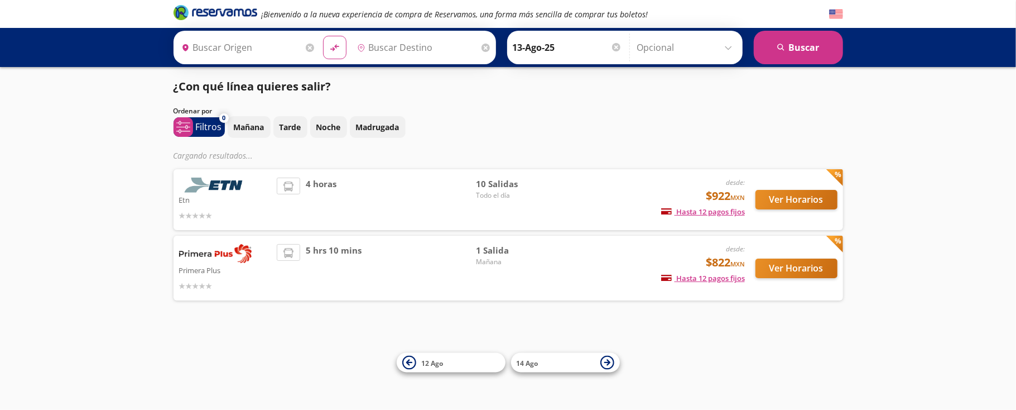
type input "Central Tepotzotlan, [GEOGRAPHIC_DATA]"
type input "[GEOGRAPHIC_DATA], [GEOGRAPHIC_DATA]"
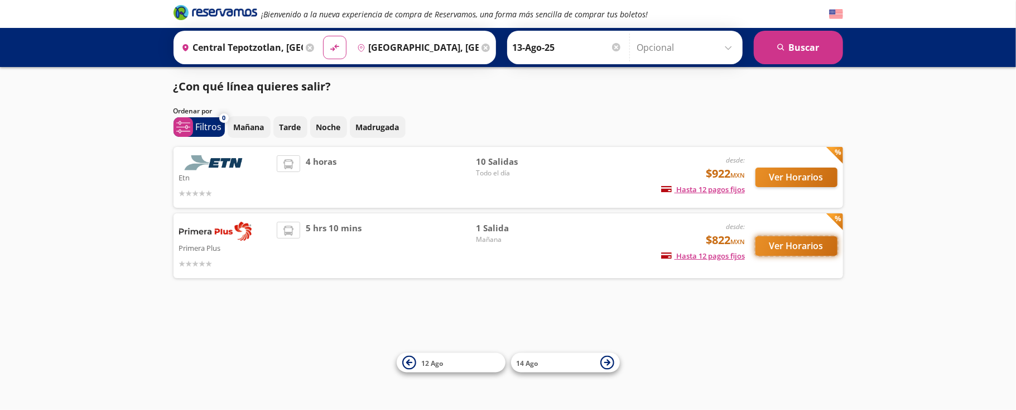
click at [780, 250] on button "Ver Horarios" at bounding box center [797, 246] width 82 height 20
click at [800, 176] on button "Ver Horarios" at bounding box center [797, 177] width 82 height 20
click at [407, 366] on icon at bounding box center [409, 363] width 14 height 14
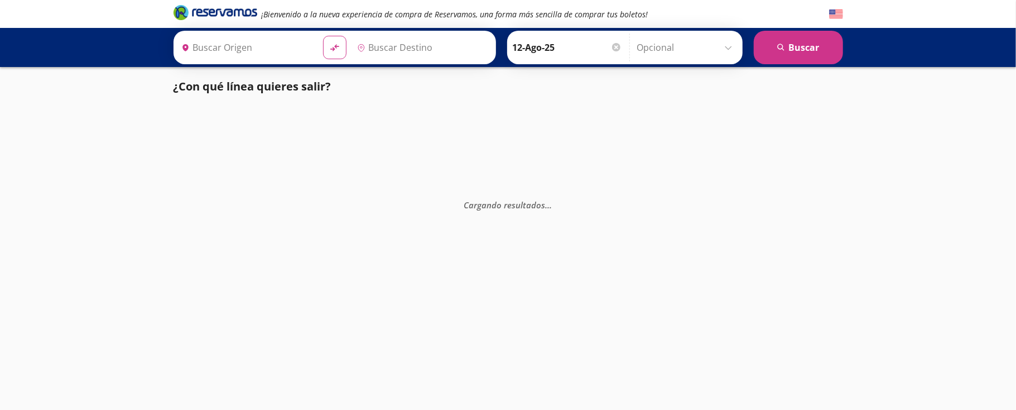
type input "[GEOGRAPHIC_DATA], [GEOGRAPHIC_DATA]"
type input "Central Tepotzotlan, [GEOGRAPHIC_DATA]"
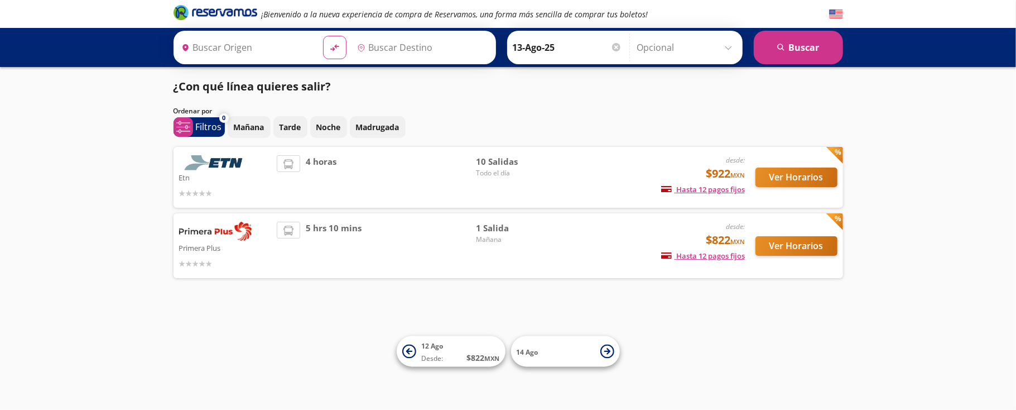
type input "Central Tepotzotlan, [GEOGRAPHIC_DATA]"
type input "[GEOGRAPHIC_DATA], [GEOGRAPHIC_DATA]"
